Goal: Task Accomplishment & Management: Complete application form

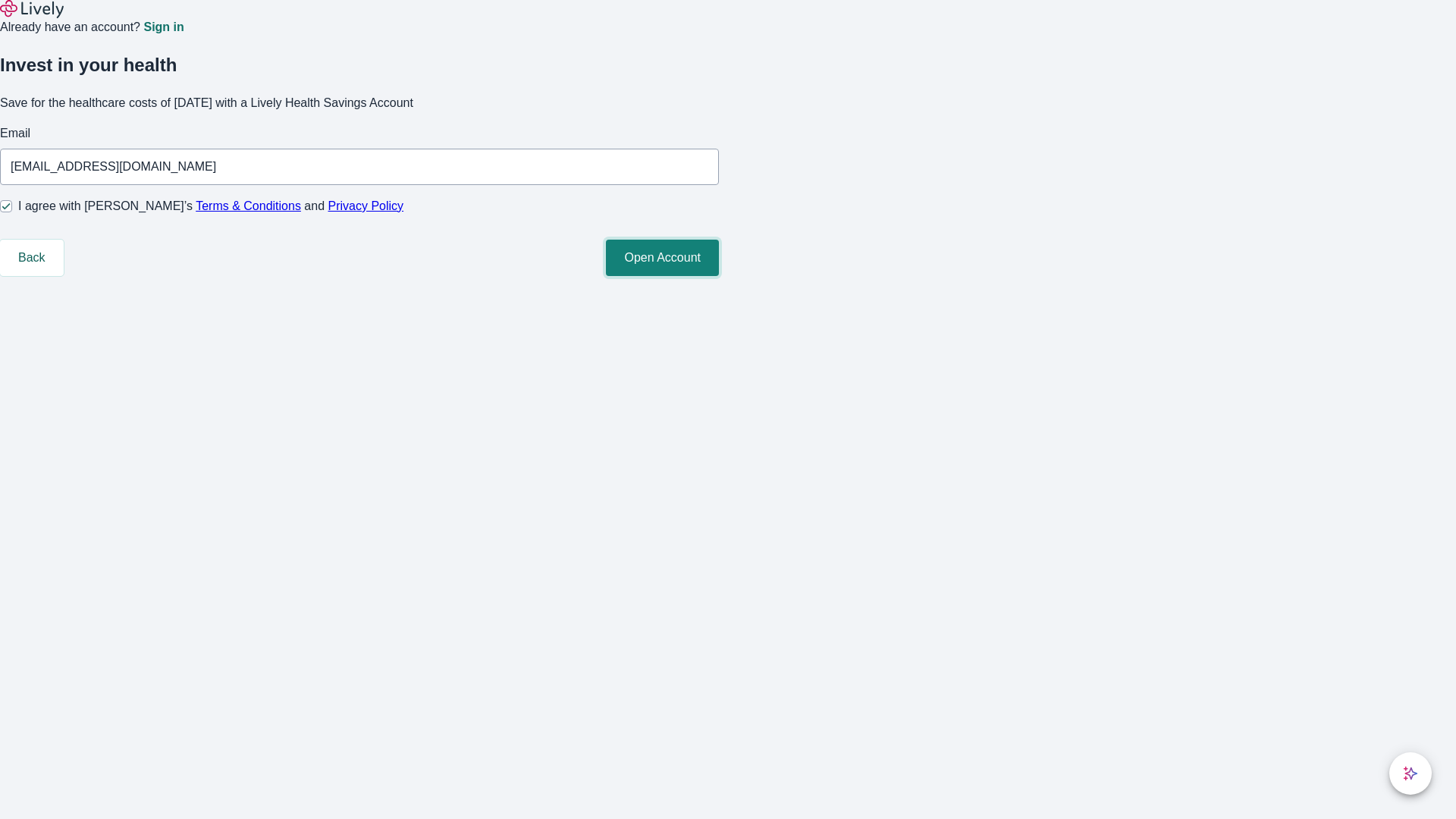
click at [719, 276] on button "Open Account" at bounding box center [663, 258] width 113 height 37
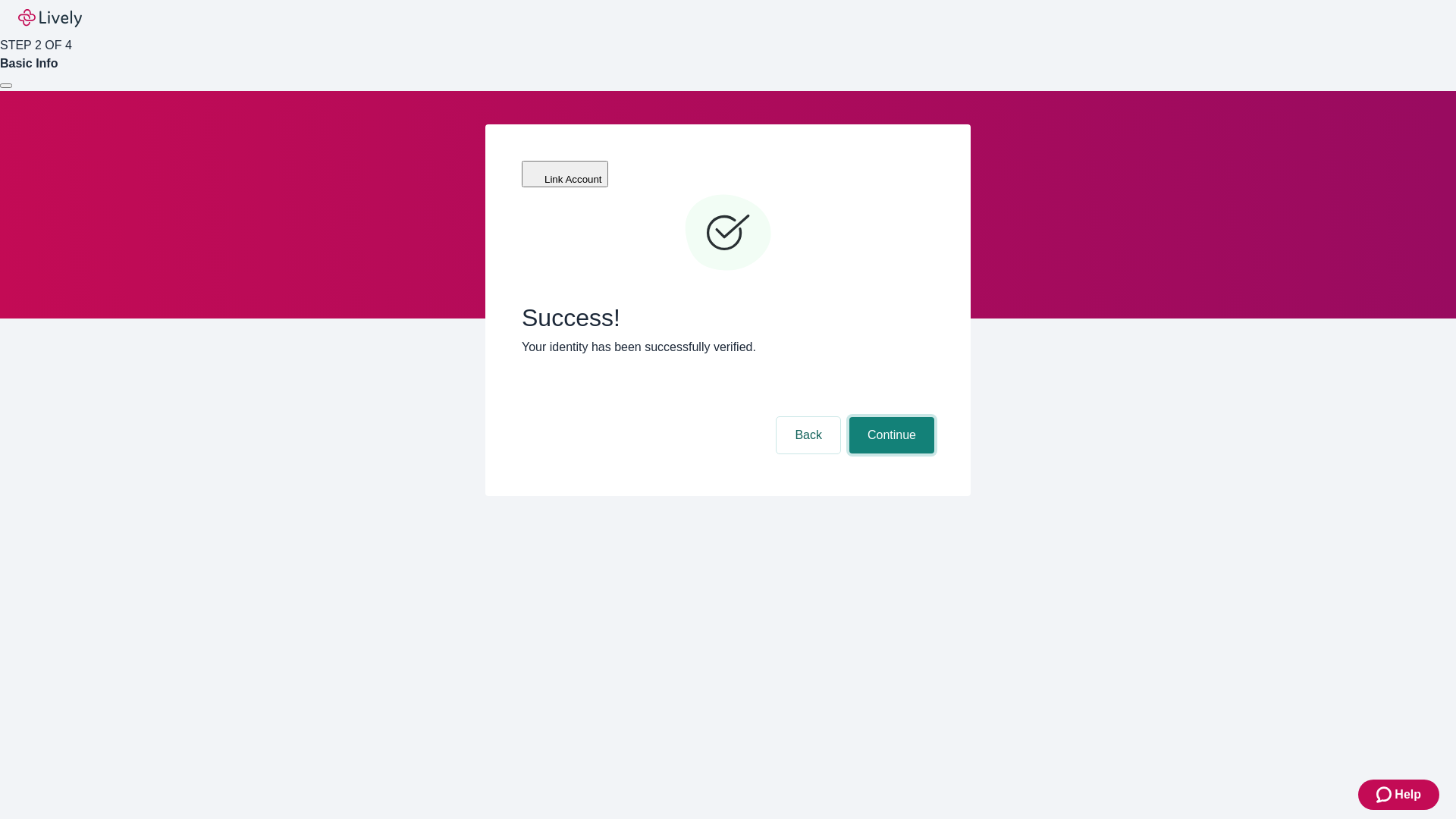
click at [889, 417] on button "Continue" at bounding box center [892, 435] width 85 height 37
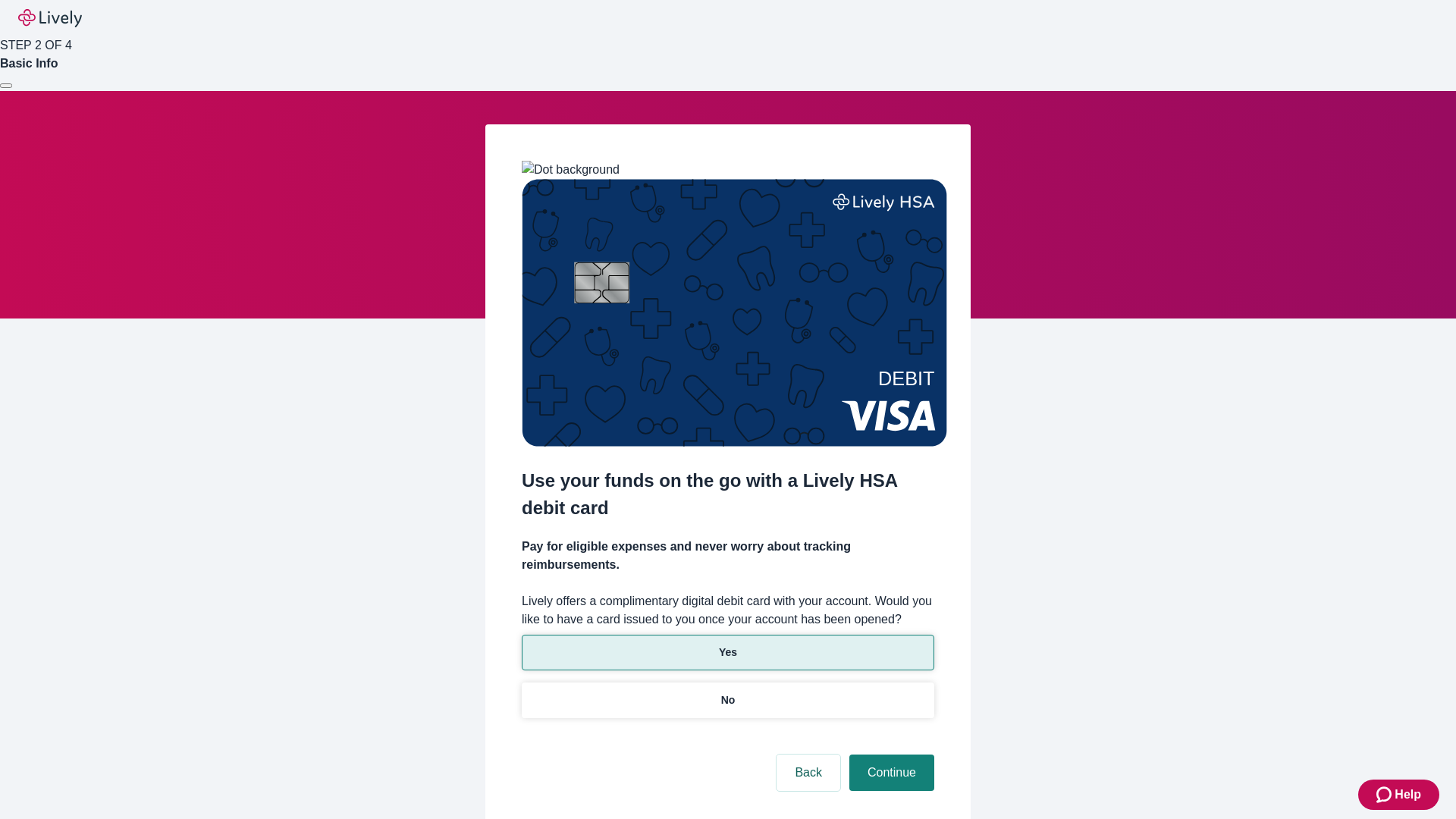
click at [728, 645] on p "Yes" at bounding box center [728, 653] width 18 height 16
click at [889, 754] on button "Continue" at bounding box center [892, 772] width 85 height 37
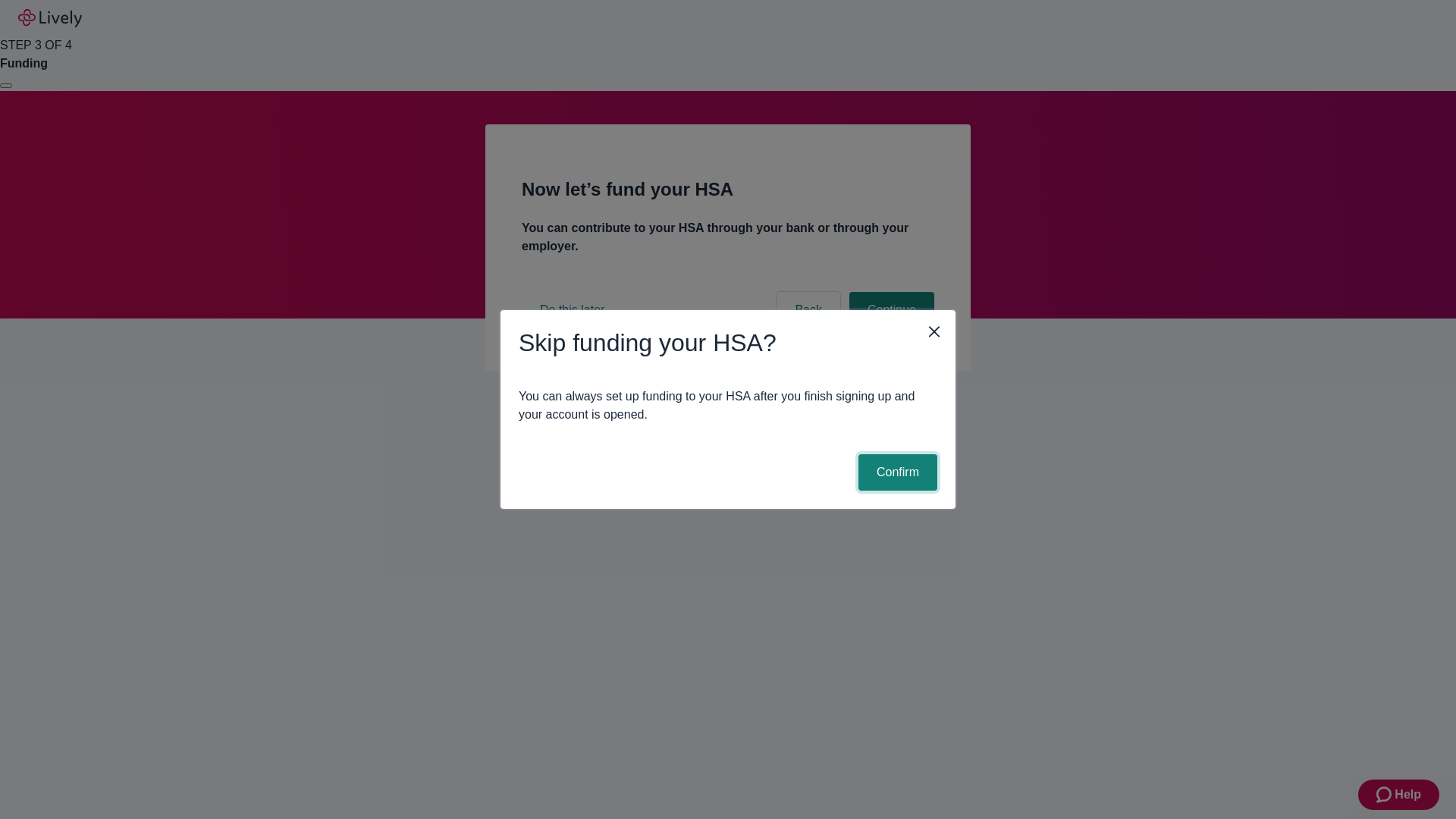
click at [896, 472] on button "Confirm" at bounding box center [898, 472] width 79 height 37
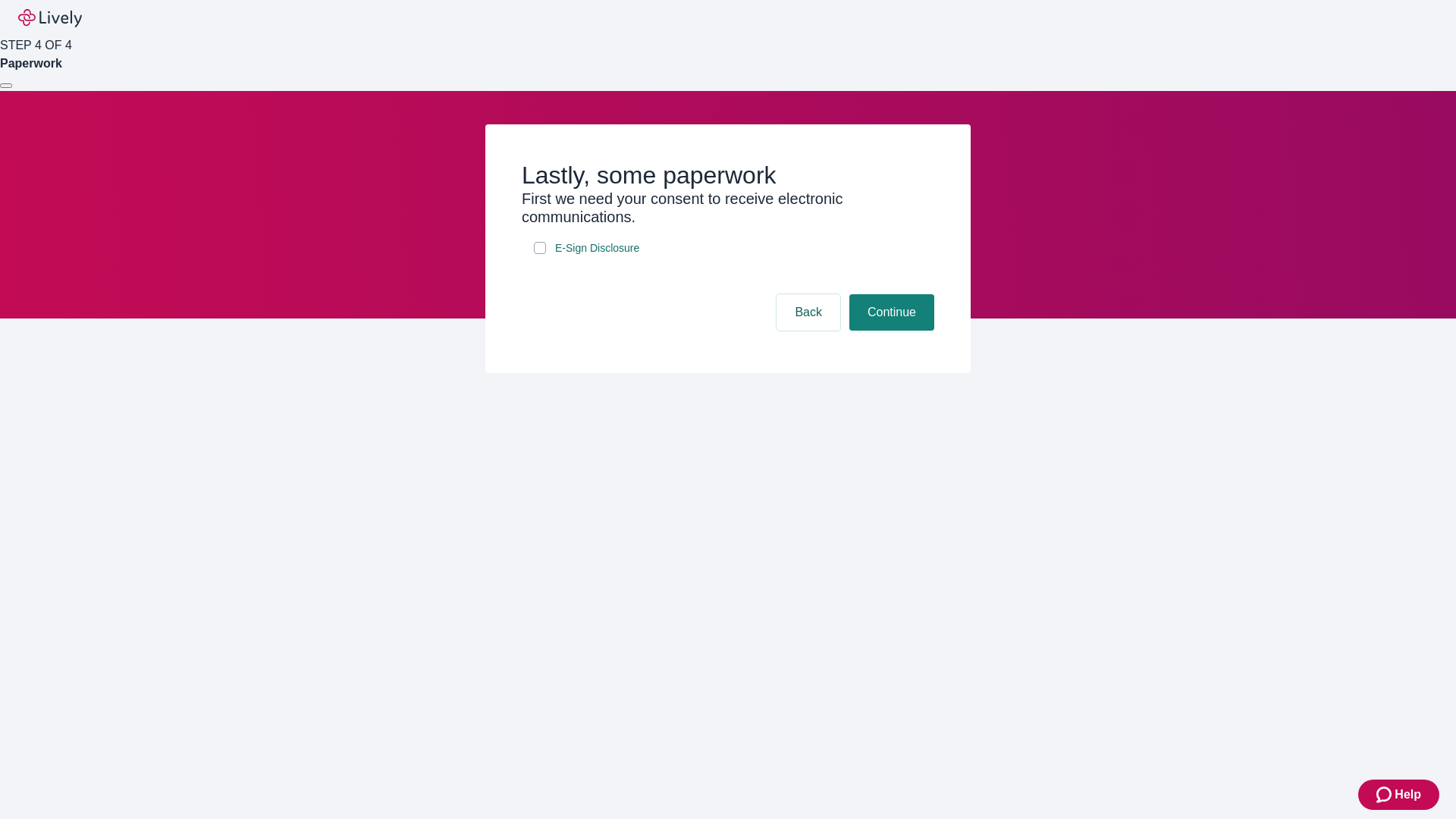
click at [540, 254] on input "E-Sign Disclosure" at bounding box center [540, 248] width 13 height 13
checkbox input "true"
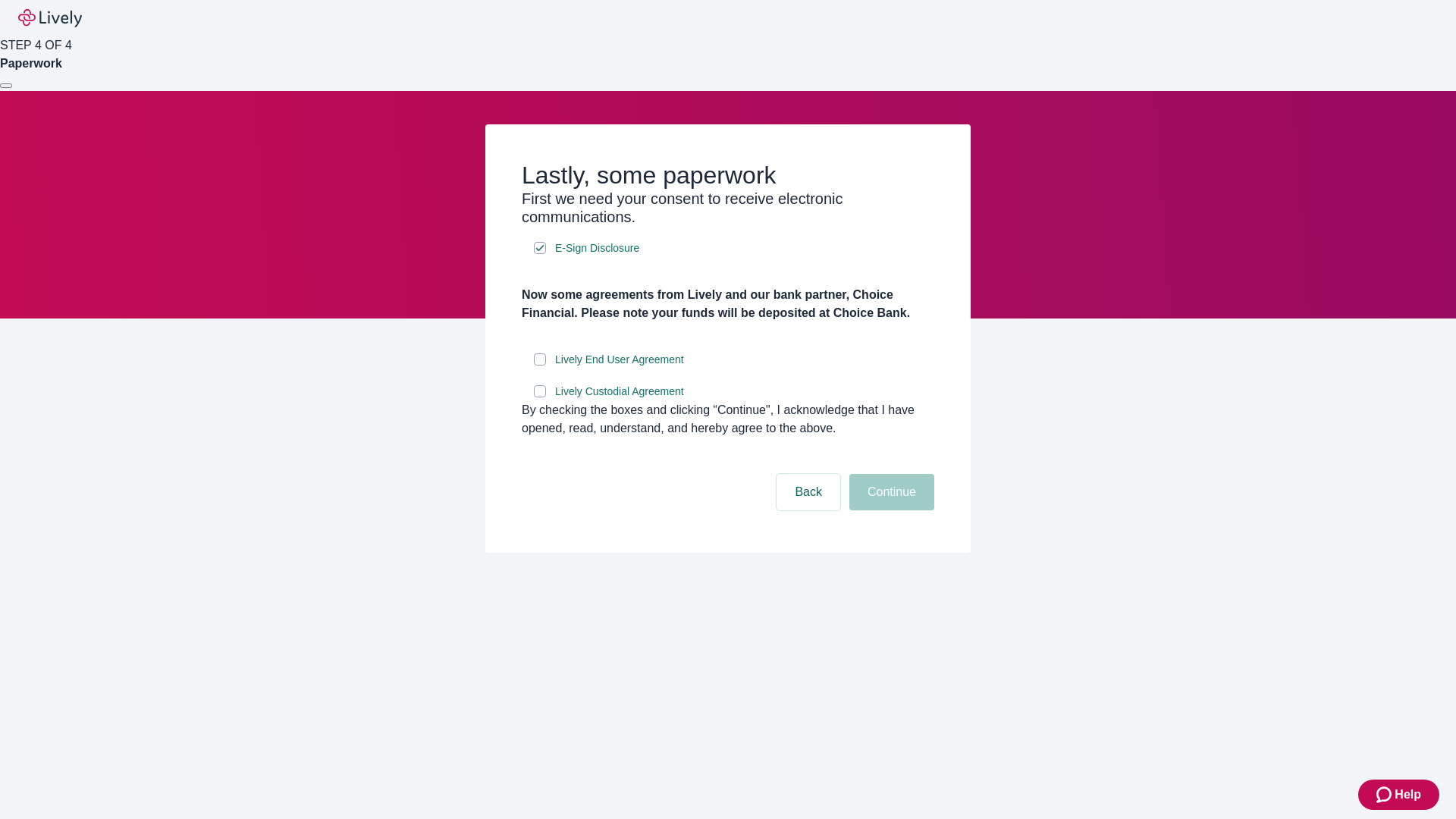
click at [540, 365] on input "Lively End User Agreement" at bounding box center [540, 359] width 13 height 13
checkbox input "true"
click at [540, 397] on input "Lively Custodial Agreement" at bounding box center [540, 392] width 13 height 13
checkbox input "true"
click at [889, 510] on button "Continue" at bounding box center [892, 492] width 85 height 37
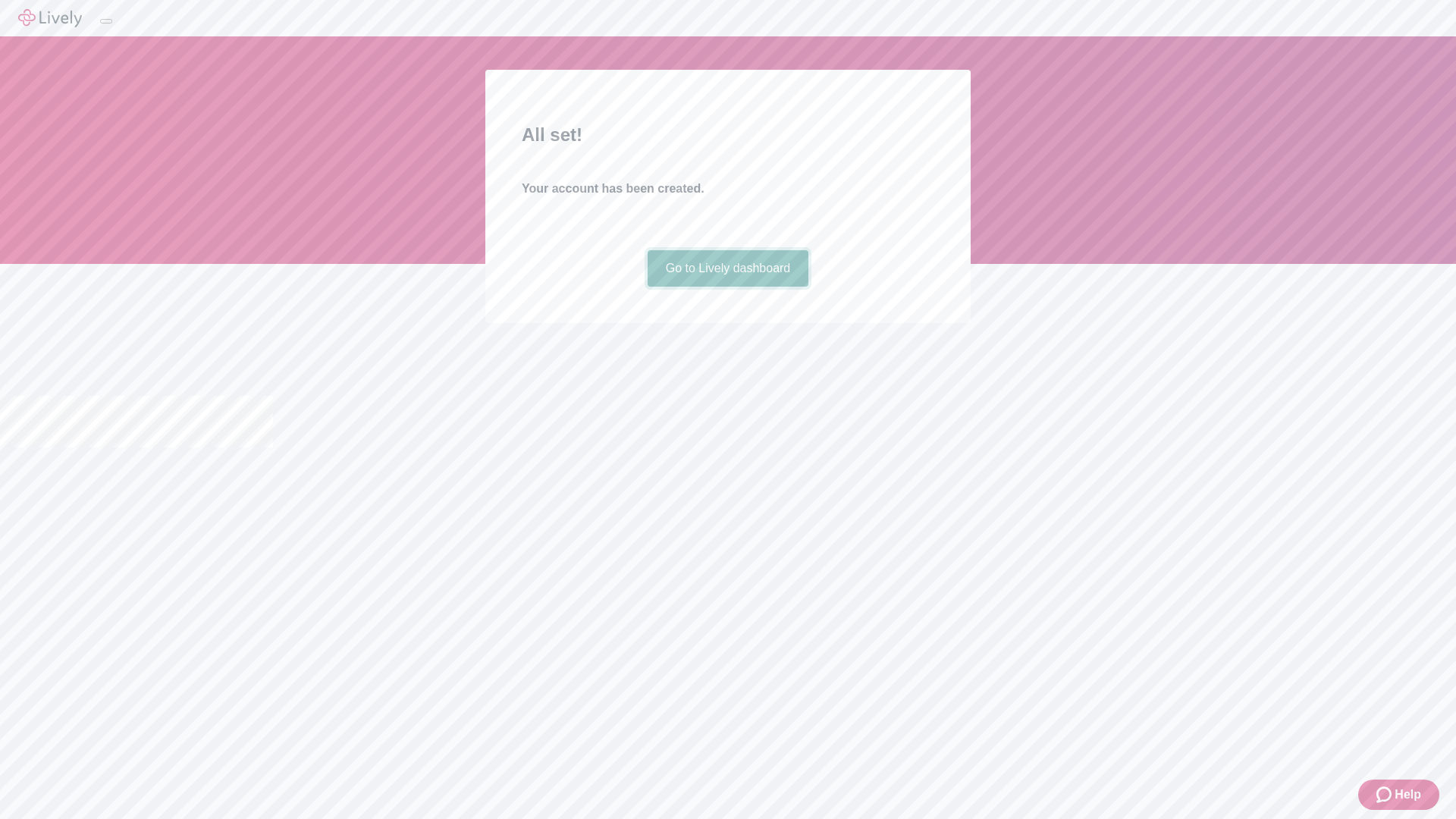
click at [728, 286] on link "Go to Lively dashboard" at bounding box center [728, 269] width 162 height 37
